Goal: Transaction & Acquisition: Purchase product/service

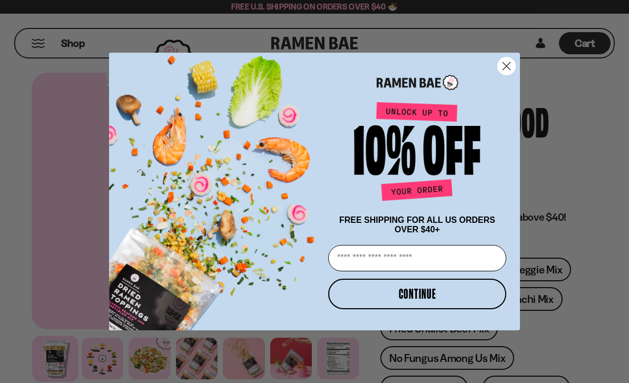
scroll to position [31, 0]
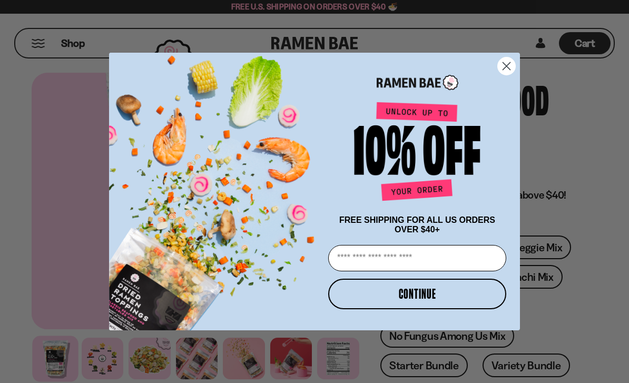
click at [511, 71] on circle "Close dialog" at bounding box center [506, 65] width 17 height 17
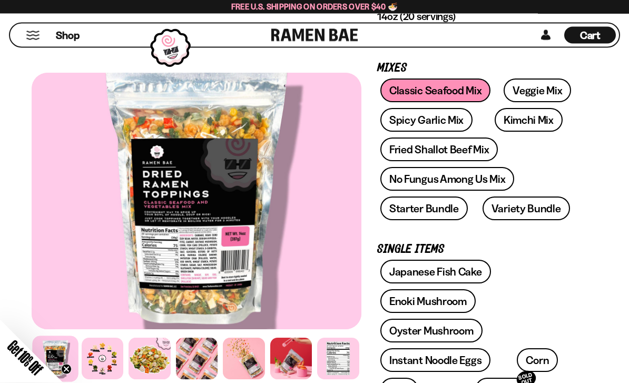
scroll to position [185, 0]
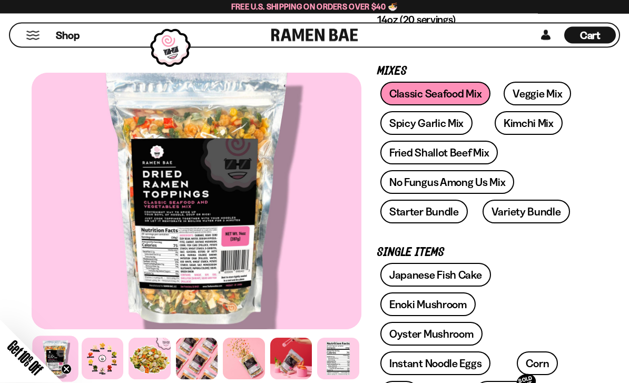
click at [539, 100] on link "Veggie Mix" at bounding box center [537, 94] width 67 height 24
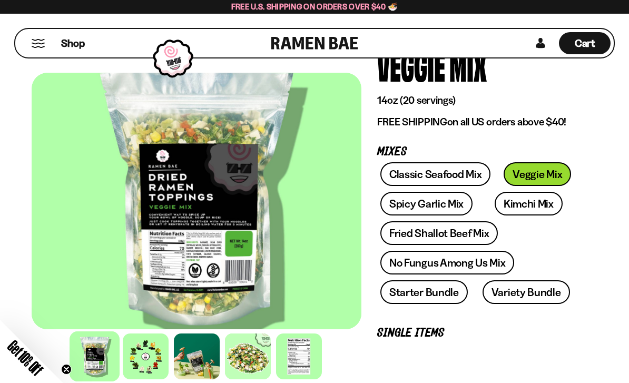
scroll to position [67, 0]
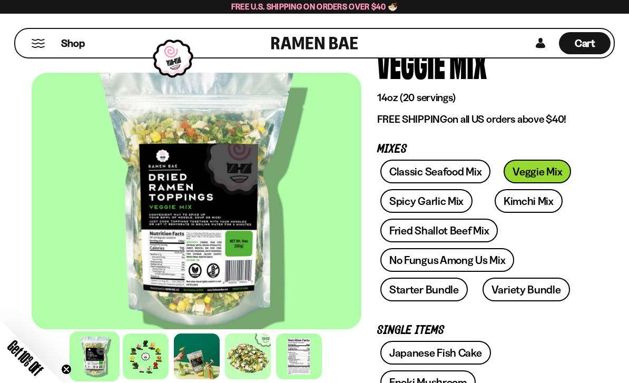
click at [472, 231] on link "Fried Shallot Beef Mix" at bounding box center [440, 231] width 118 height 24
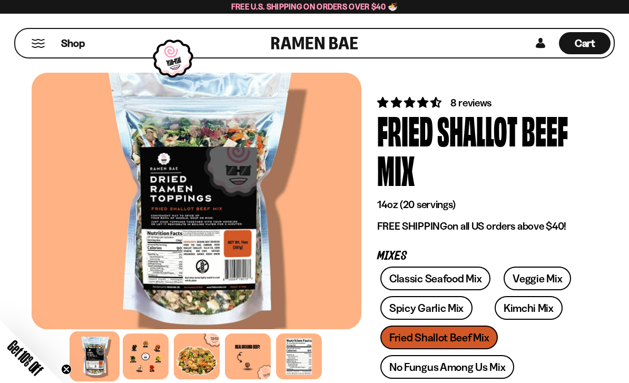
click at [43, 40] on button "Mobile Menu Trigger" at bounding box center [38, 43] width 14 height 9
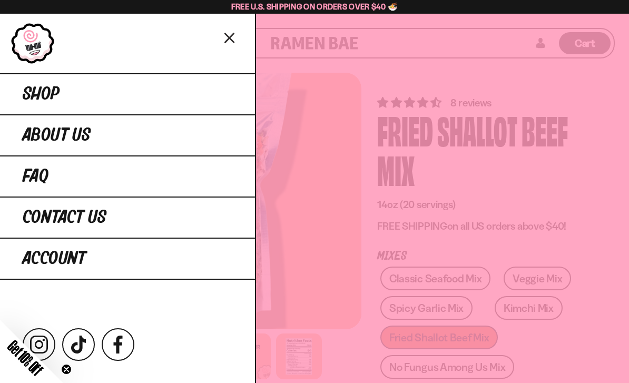
click at [230, 103] on link "Shop" at bounding box center [127, 93] width 255 height 41
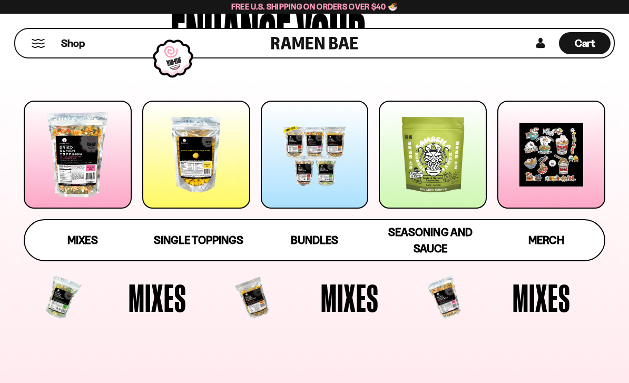
scroll to position [96, 0]
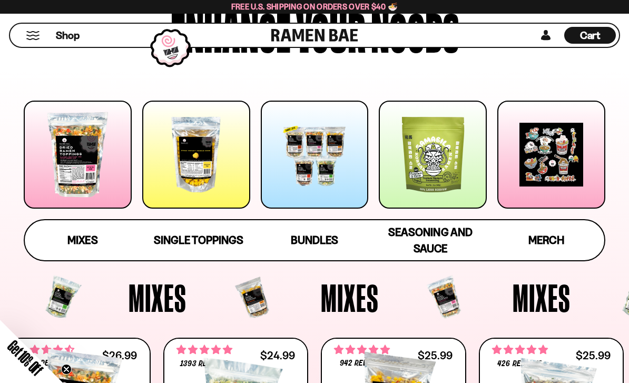
click at [82, 234] on span "Mixes" at bounding box center [82, 240] width 30 height 13
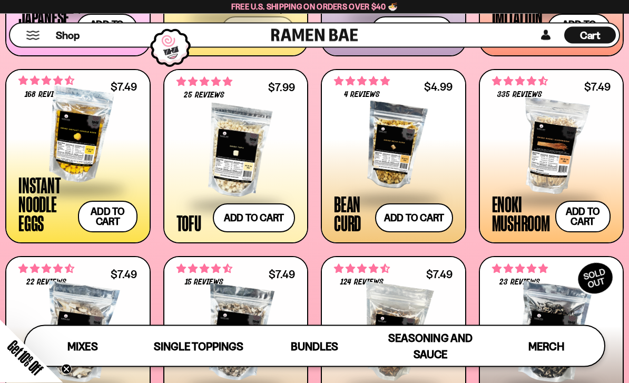
scroll to position [989, 0]
click at [552, 178] on div at bounding box center [551, 145] width 119 height 105
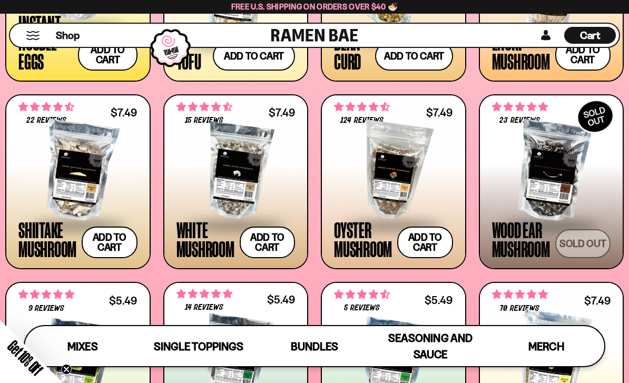
scroll to position [1151, 0]
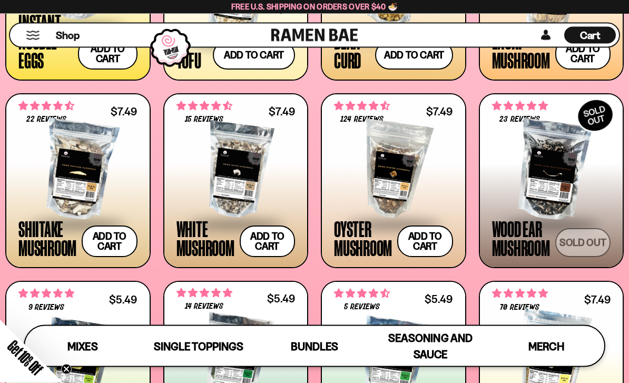
click at [87, 178] on div at bounding box center [77, 170] width 119 height 105
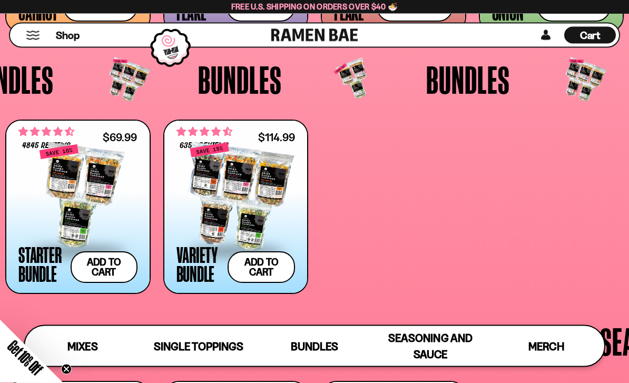
scroll to position [1766, 0]
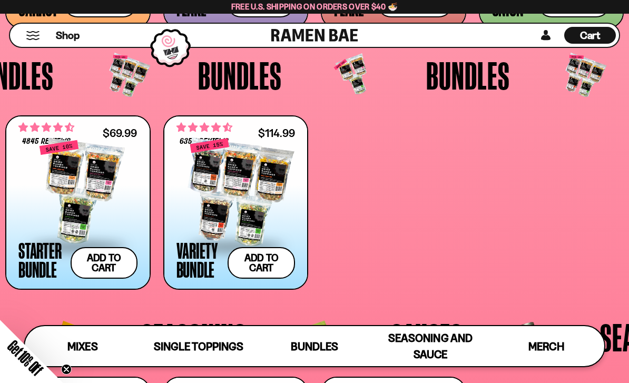
click at [101, 218] on div at bounding box center [77, 192] width 119 height 105
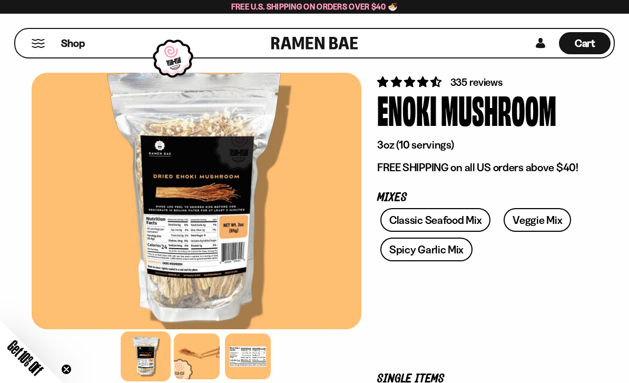
scroll to position [24, 0]
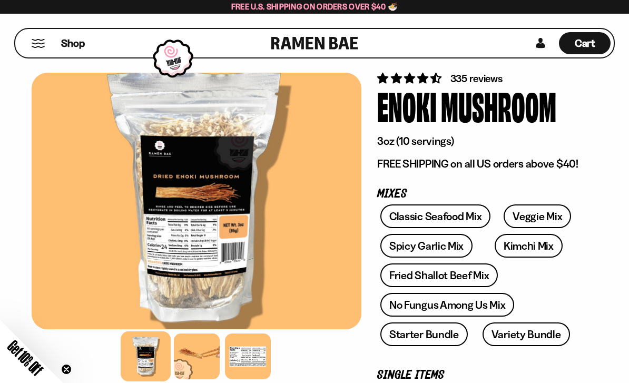
click at [202, 380] on div at bounding box center [197, 357] width 46 height 46
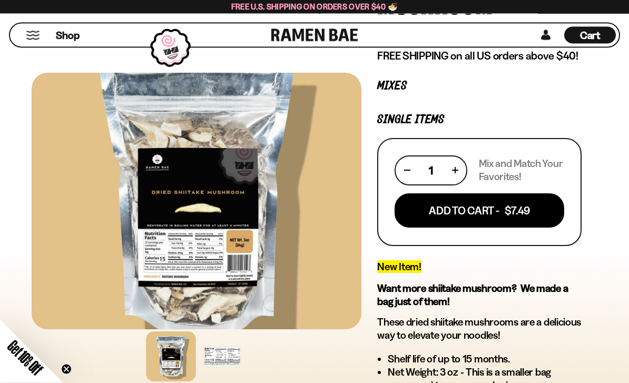
scroll to position [171, 0]
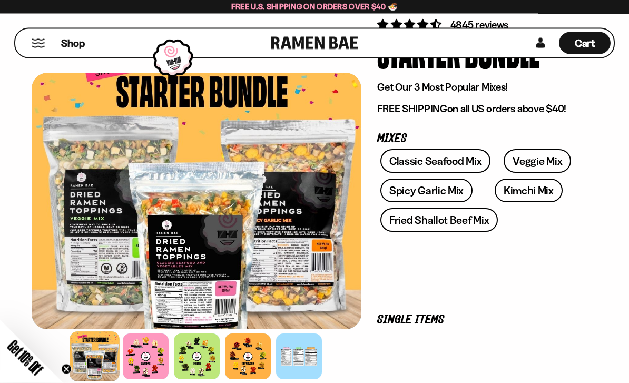
scroll to position [78, 0]
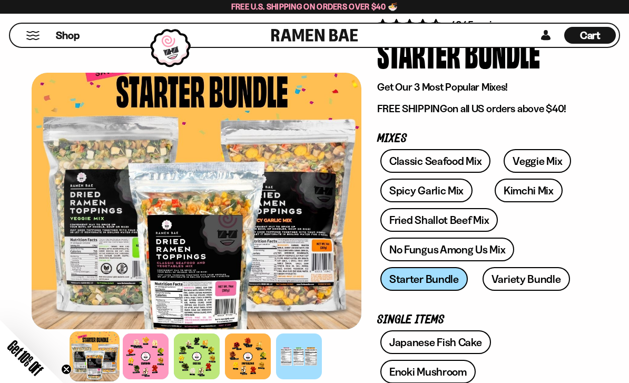
click at [468, 154] on link "Classic Seafood Mix" at bounding box center [436, 161] width 110 height 24
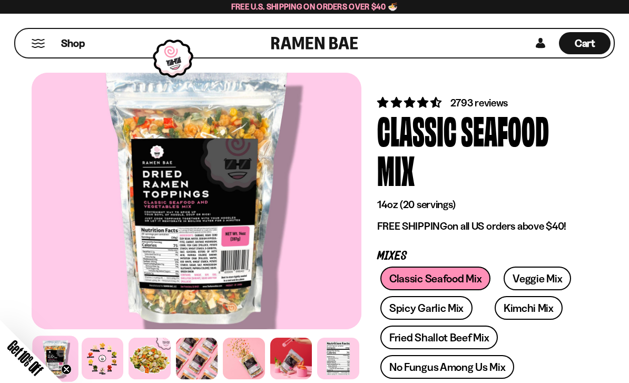
click at [32, 48] on div "Shop" at bounding box center [144, 43] width 253 height 28
click at [31, 46] on button "Mobile Menu Trigger" at bounding box center [38, 43] width 14 height 9
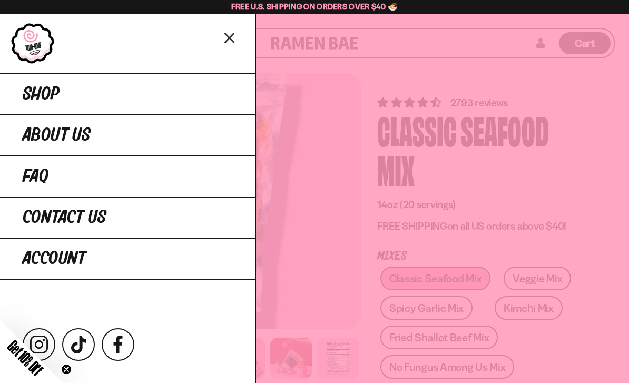
click at [333, 189] on div at bounding box center [314, 191] width 629 height 383
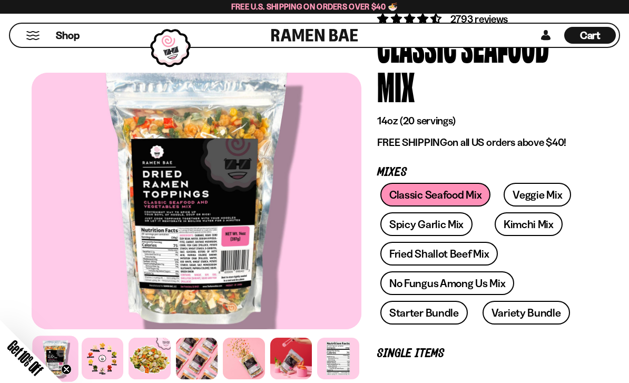
scroll to position [88, 0]
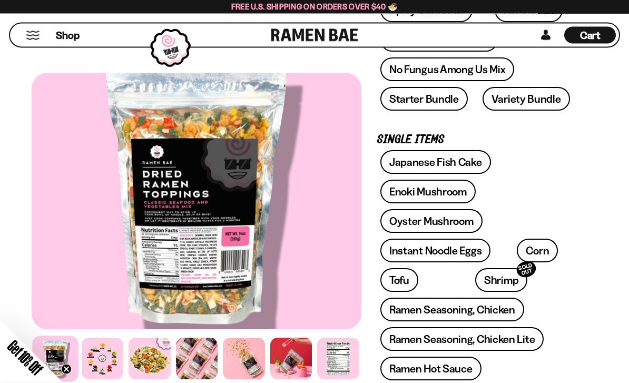
click at [154, 380] on div at bounding box center [150, 359] width 42 height 42
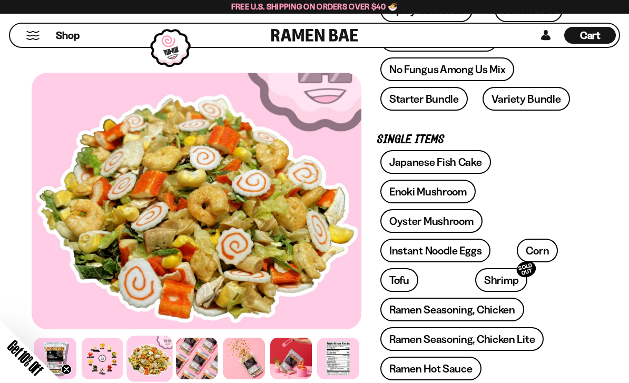
click at [114, 380] on div at bounding box center [103, 359] width 42 height 42
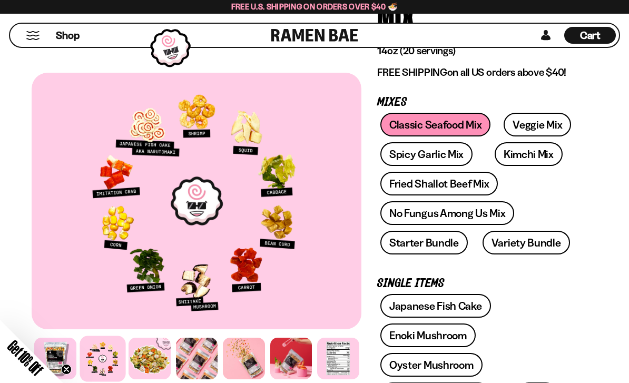
scroll to position [154, 0]
click at [469, 220] on link "No Fungus Among Us Mix" at bounding box center [448, 213] width 134 height 24
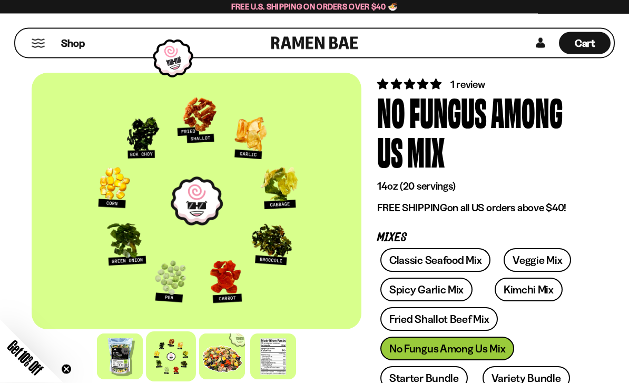
scroll to position [43, 0]
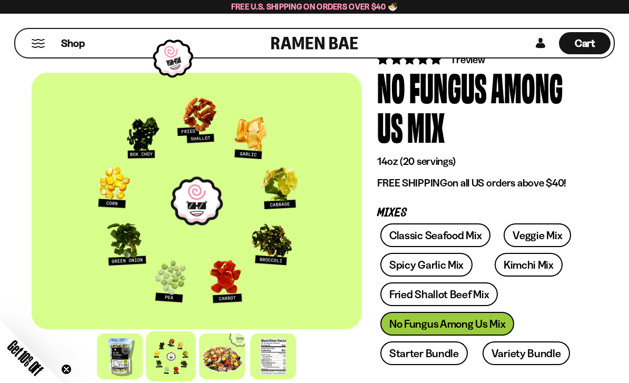
click at [448, 270] on link "Spicy Garlic Mix" at bounding box center [427, 265] width 92 height 24
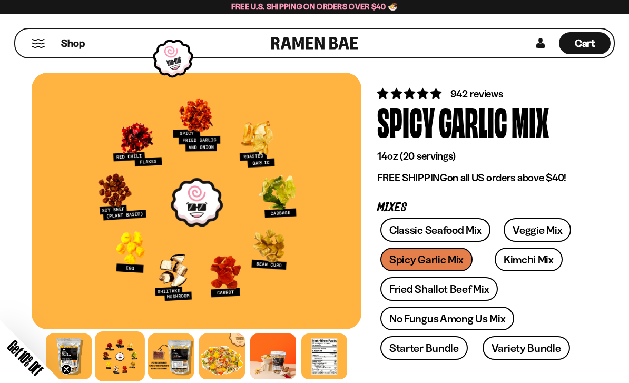
scroll to position [11, 0]
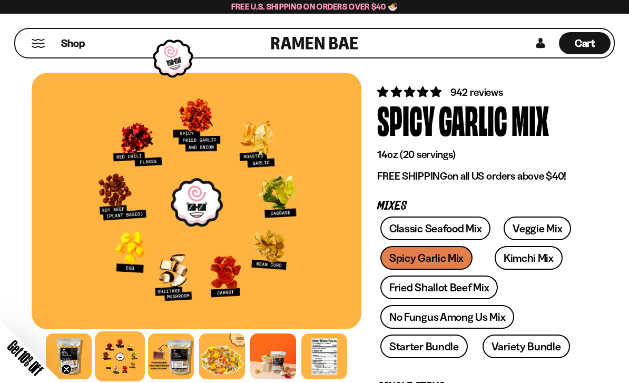
click at [173, 380] on div at bounding box center [171, 357] width 46 height 46
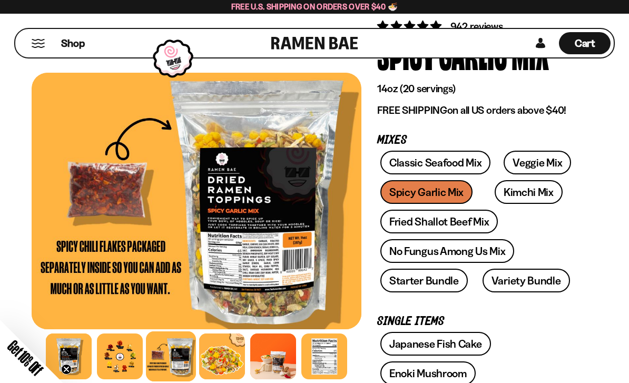
scroll to position [79, 0]
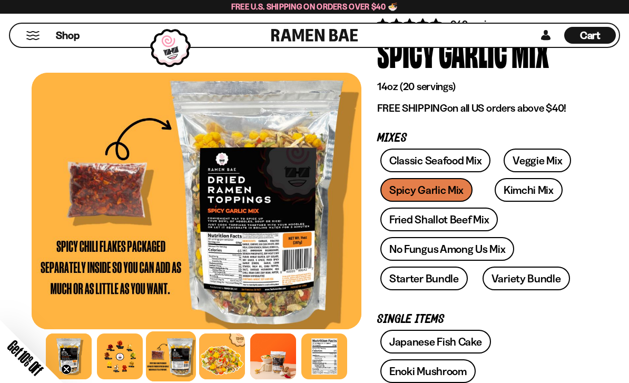
click at [120, 380] on div at bounding box center [120, 357] width 46 height 46
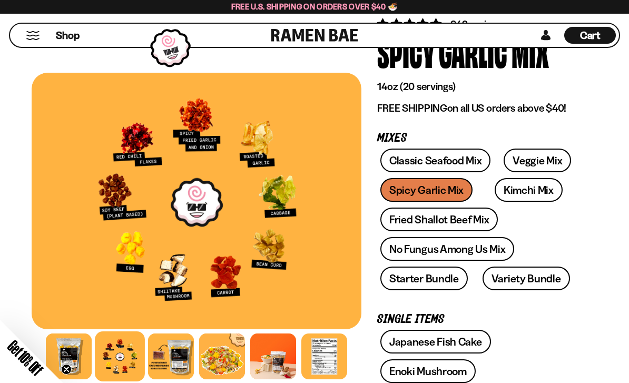
click at [438, 167] on link "Classic Seafood Mix" at bounding box center [436, 161] width 110 height 24
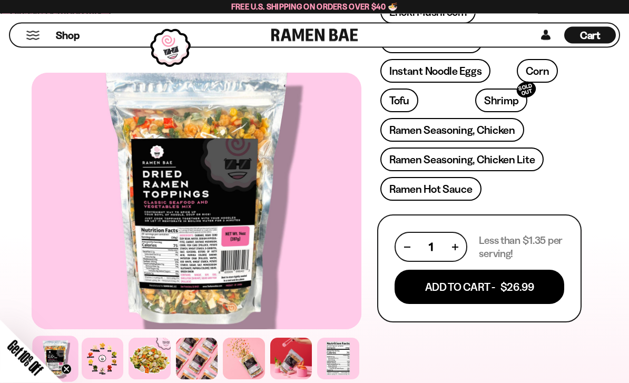
scroll to position [480, 0]
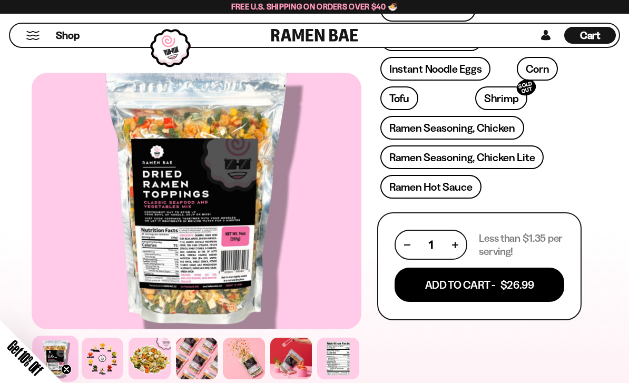
click at [456, 248] on button "button" at bounding box center [455, 245] width 6 height 6
click at [445, 292] on button "Add To Cart - $53.98" at bounding box center [480, 285] width 170 height 34
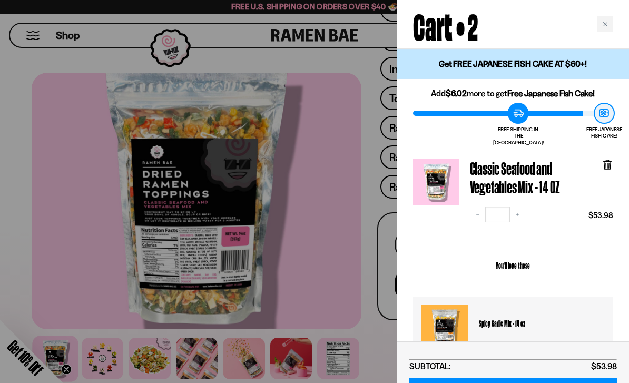
click at [139, 246] on div at bounding box center [314, 191] width 629 height 383
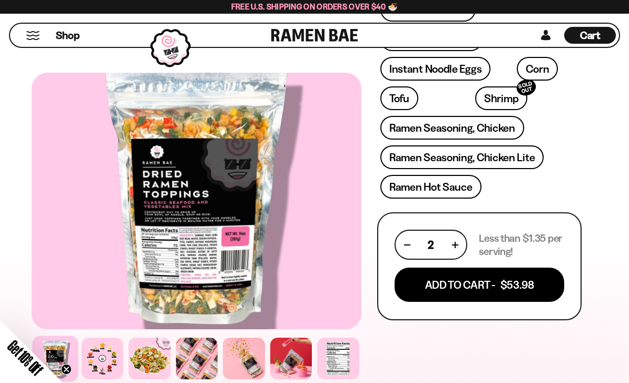
click at [33, 38] on button "Mobile Menu Trigger" at bounding box center [33, 35] width 14 height 9
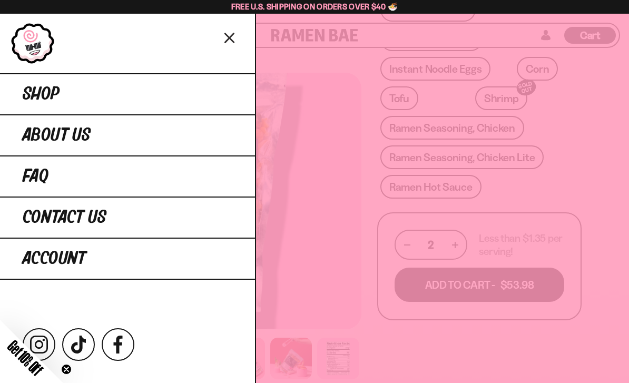
click at [26, 101] on span "Shop" at bounding box center [41, 94] width 37 height 19
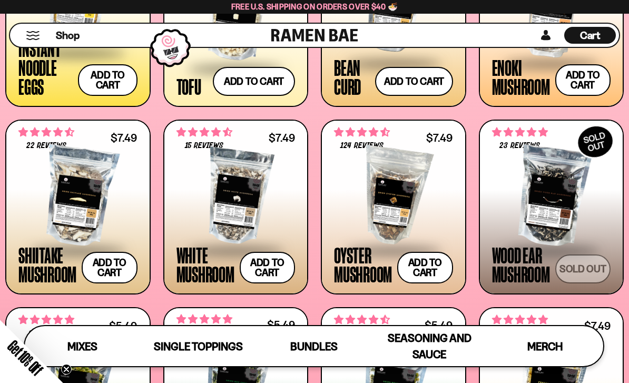
scroll to position [1123, 0]
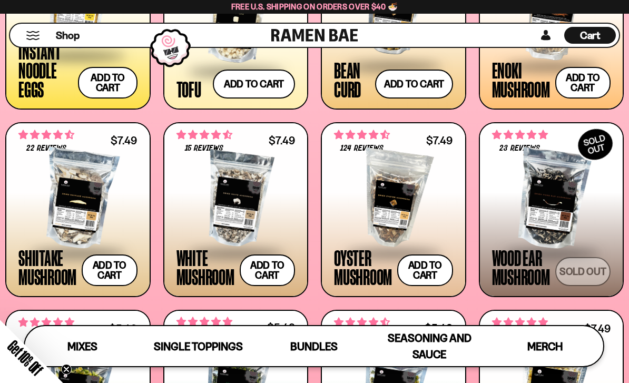
click at [358, 278] on div "Oyster Mushroom" at bounding box center [363, 267] width 58 height 38
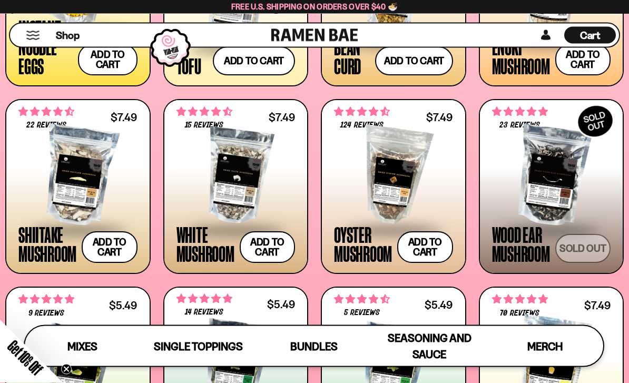
scroll to position [1137, 0]
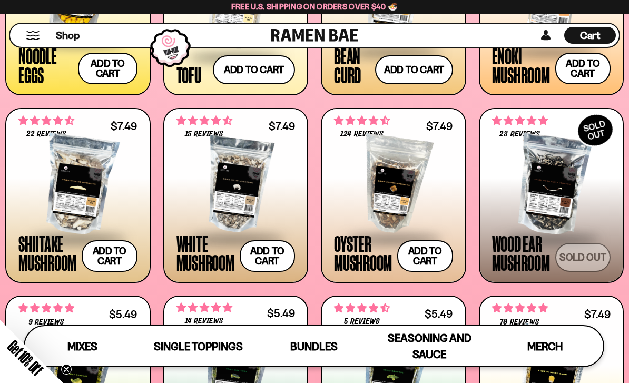
click at [205, 239] on span at bounding box center [236, 239] width 119 height 37
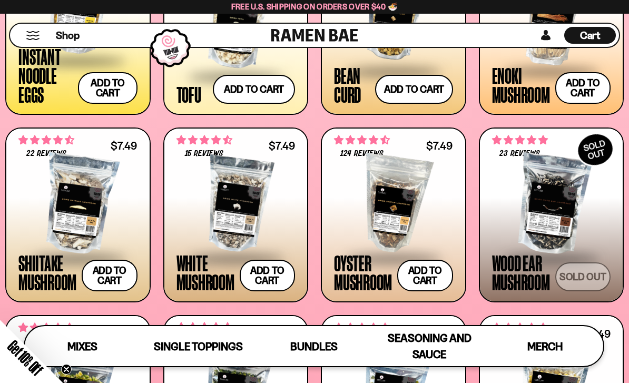
scroll to position [1117, 0]
click at [358, 274] on span at bounding box center [393, 259] width 119 height 37
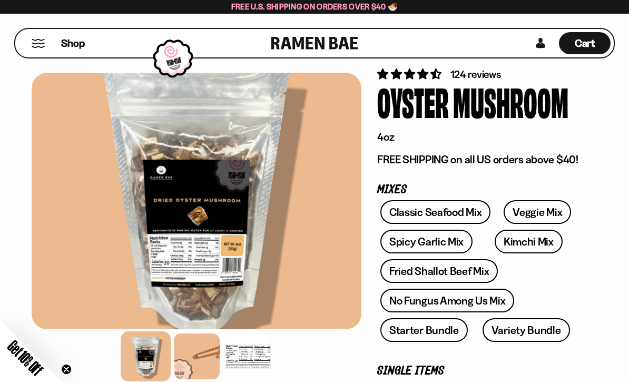
scroll to position [55, 0]
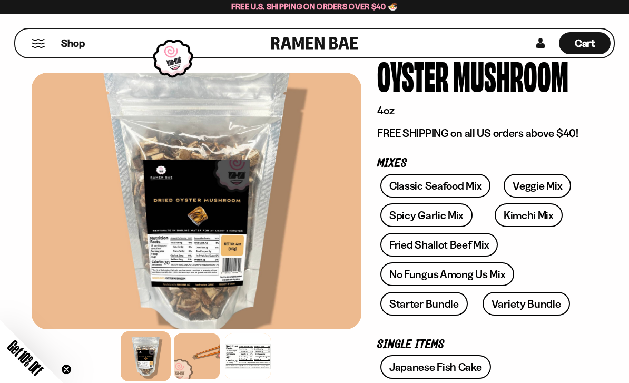
click at [203, 380] on div at bounding box center [197, 357] width 46 height 46
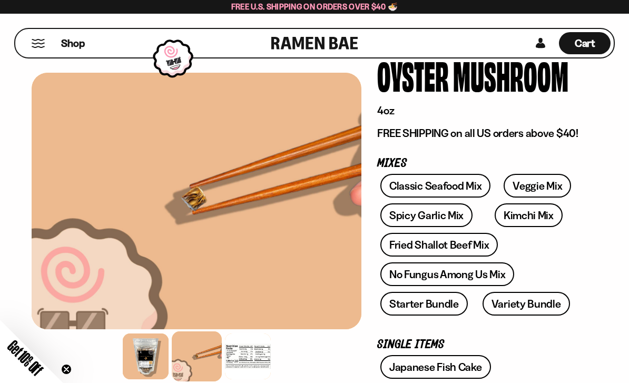
click at [150, 380] on div at bounding box center [146, 357] width 46 height 46
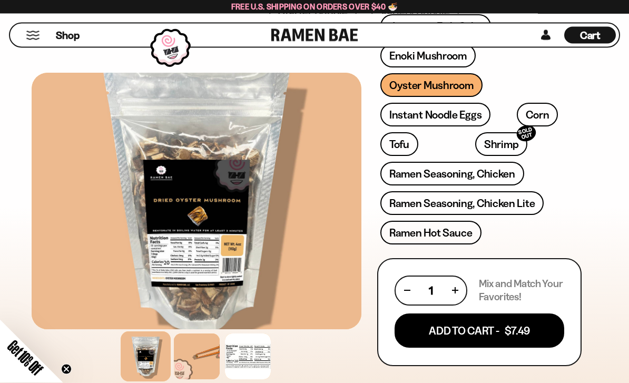
scroll to position [350, 0]
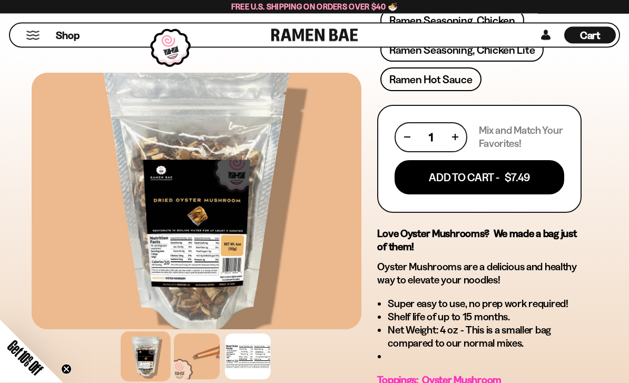
scroll to position [549, 0]
click at [438, 183] on button "Add To Cart - $7.49" at bounding box center [480, 177] width 170 height 34
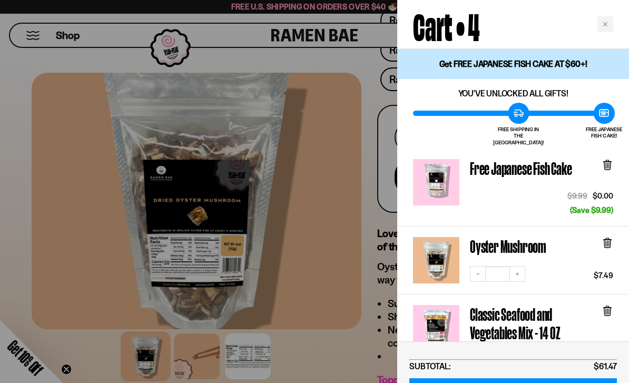
scroll to position [0, 0]
